Goal: Task Accomplishment & Management: Use online tool/utility

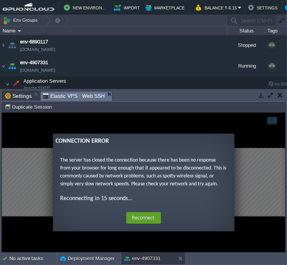
scroll to position [1, 28]
click at [145, 216] on button "Reconnect" at bounding box center [143, 218] width 35 height 12
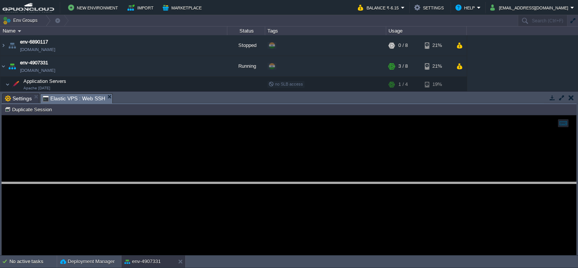
drag, startPoint x: 371, startPoint y: 99, endPoint x: 377, endPoint y: 187, distance: 88.7
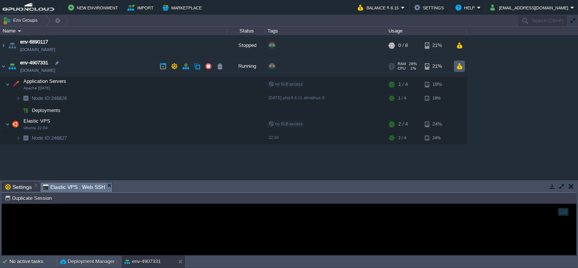
click at [287, 63] on button "button" at bounding box center [459, 66] width 6 height 7
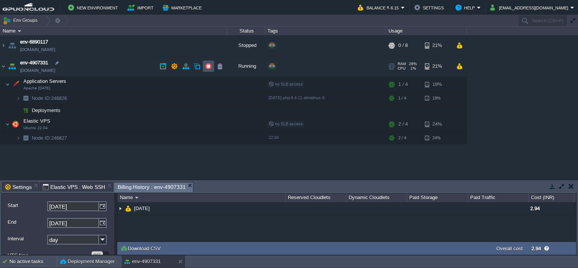
click at [211, 64] on button "button" at bounding box center [208, 66] width 7 height 7
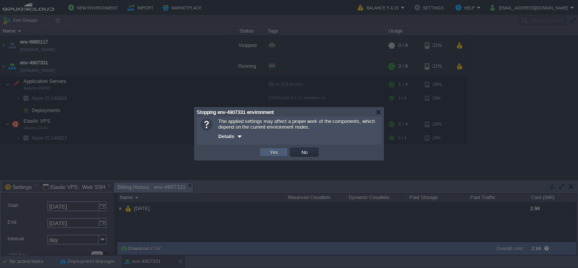
click at [268, 149] on button "Yes" at bounding box center [273, 152] width 13 height 7
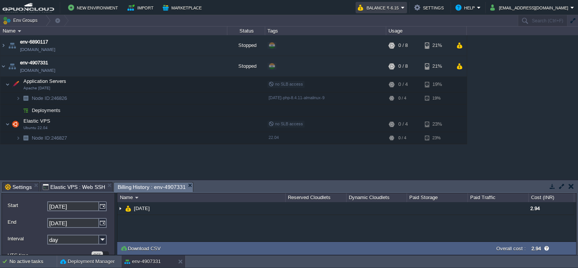
click at [287, 11] on button "Balance ₹-6.15" at bounding box center [379, 7] width 43 height 9
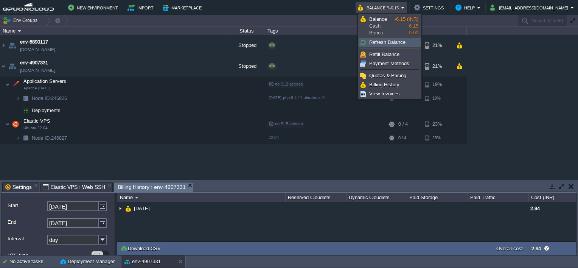
click at [287, 41] on span "Refresh Balance" at bounding box center [387, 42] width 36 height 6
click at [287, 9] on td "New Environment Import Marketplace" at bounding box center [176, 7] width 346 height 11
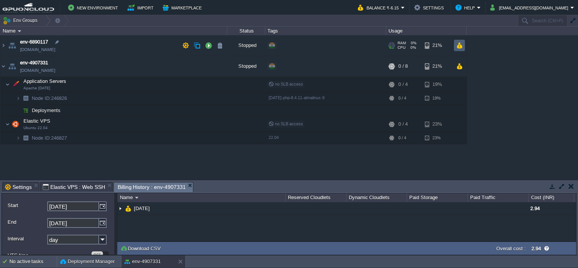
click at [287, 44] on button "button" at bounding box center [459, 45] width 6 height 7
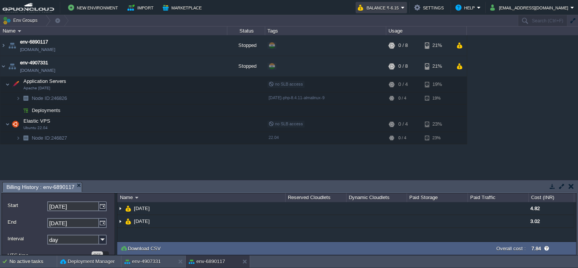
click at [287, 6] on button "Balance ₹-6.15" at bounding box center [379, 7] width 43 height 9
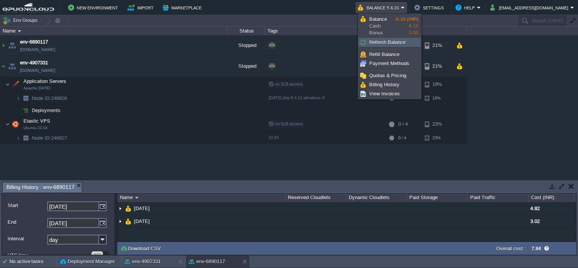
click at [287, 40] on span "Refresh Balance" at bounding box center [387, 42] width 36 height 6
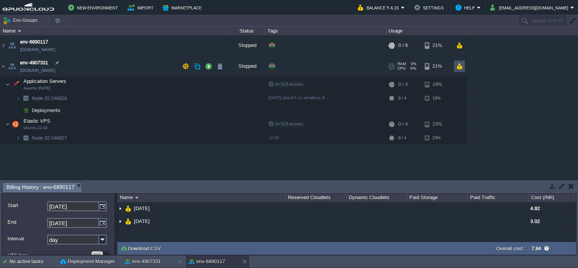
click at [287, 68] on button "button" at bounding box center [459, 66] width 6 height 7
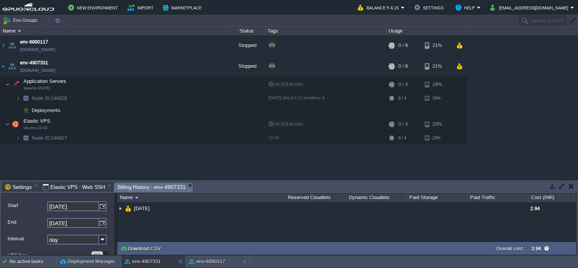
click at [287, 19] on td "Env Groups" at bounding box center [258, 20] width 517 height 11
click at [41, 88] on span "Apache [DATE]" at bounding box center [36, 88] width 27 height 5
click at [6, 83] on img at bounding box center [7, 84] width 5 height 15
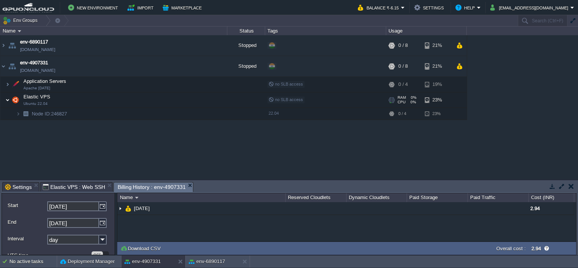
click at [6, 99] on img at bounding box center [7, 99] width 5 height 15
click at [7, 99] on img at bounding box center [7, 99] width 5 height 15
click at [18, 113] on img at bounding box center [18, 114] width 5 height 12
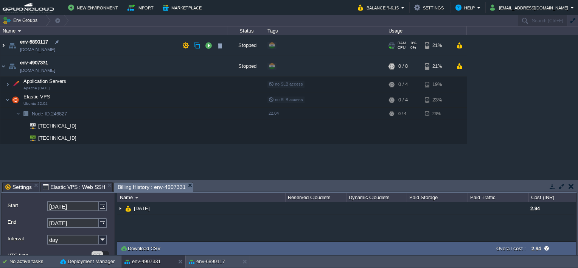
click at [5, 47] on img at bounding box center [3, 45] width 6 height 20
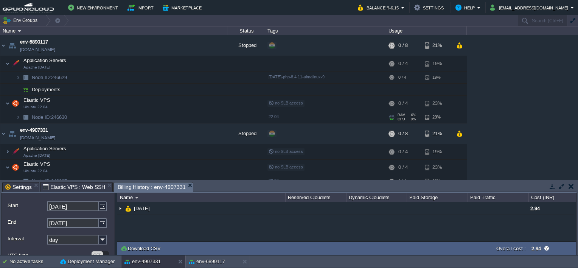
click at [21, 115] on img at bounding box center [25, 117] width 11 height 12
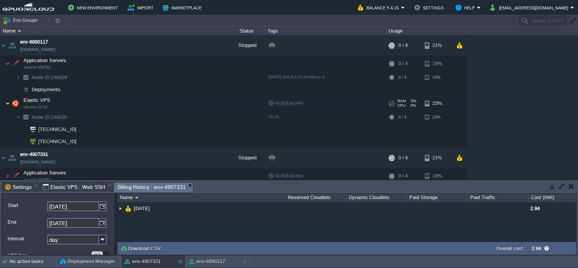
click at [6, 101] on img at bounding box center [7, 103] width 5 height 15
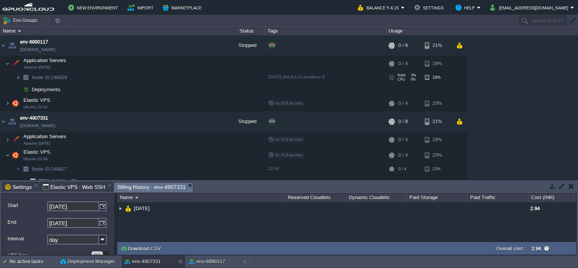
click at [17, 77] on img at bounding box center [18, 77] width 5 height 12
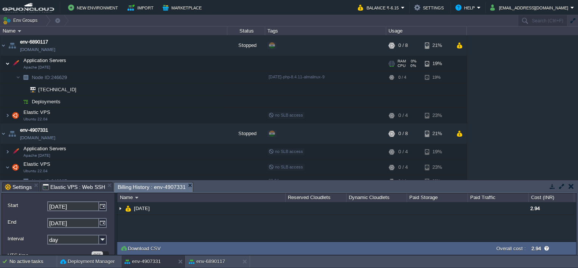
click at [6, 65] on img at bounding box center [7, 63] width 5 height 15
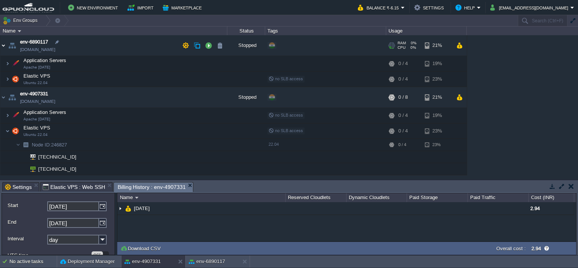
click at [4, 44] on img at bounding box center [3, 45] width 6 height 20
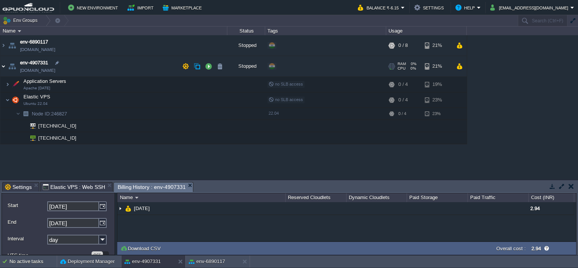
click at [3, 65] on img at bounding box center [3, 66] width 6 height 20
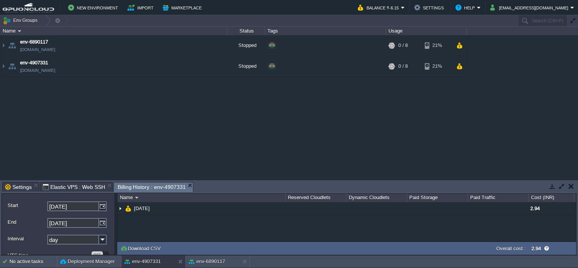
click at [75, 124] on div "env-6890117 [DOMAIN_NAME] Stopped + Add to Env Group RAM 0% CPU 0% 0 / 8 21% Ap…" at bounding box center [289, 107] width 578 height 144
click at [58, 64] on div at bounding box center [57, 62] width 7 height 7
click at [35, 63] on div at bounding box center [36, 62] width 7 height 7
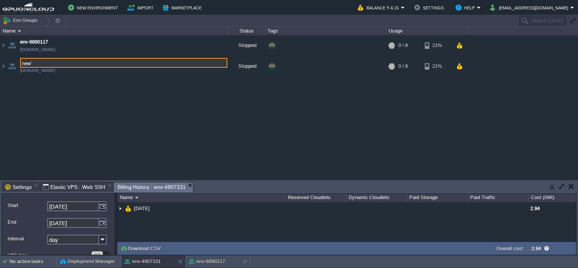
click at [36, 63] on input "new'" at bounding box center [123, 63] width 207 height 10
type input "new"
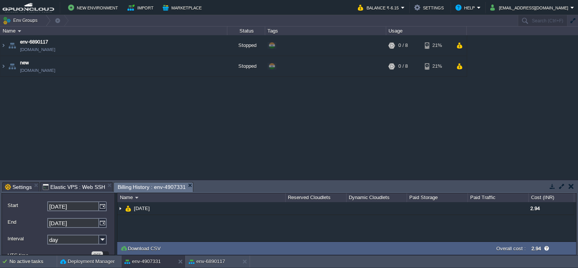
click at [68, 91] on div "env-6890117 [DOMAIN_NAME] Stopped + Add to Env Group RAM 0% CPU 0% 0 / 8 21% Ap…" at bounding box center [289, 107] width 578 height 144
